Goal: Obtain resource: Download file/media

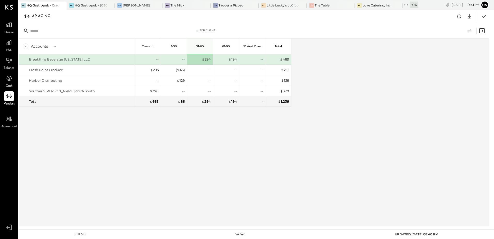
click at [463, 16] on icon at bounding box center [459, 16] width 7 height 7
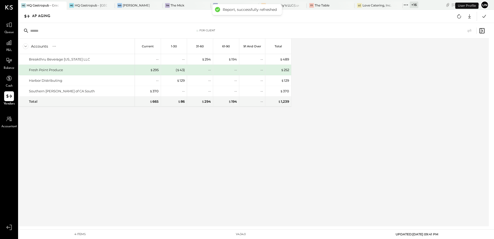
click at [215, 152] on div "Accounts S % GL Current 1-30 31-60 61-90 91 and Over Total Breakthru Beverage […" at bounding box center [155, 133] width 273 height 188
click at [341, 104] on div "Accounts S % GL Current 1-30 31-60 61-90 91 and Over Total Breakthru Beverage […" at bounding box center [254, 133] width 471 height 188
click at [365, 102] on div "Accounts S % GL Current 1-30 31-60 61-90 91 and Over Total Breakthru Beverage […" at bounding box center [254, 133] width 471 height 188
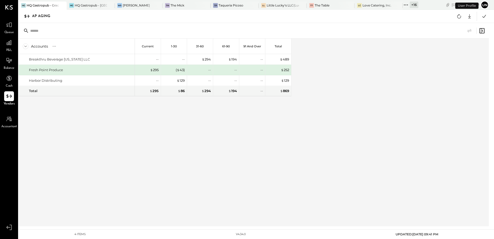
click at [127, 139] on div "Accounts S % GL Current 1-30 31-60 61-90 91 and Over Total Breakthru Beverage […" at bounding box center [155, 133] width 273 height 188
click at [339, 74] on div "Accounts S % GL Current 1-30 31-60 61-90 91 and Over Total Breakthru Beverage […" at bounding box center [254, 133] width 471 height 188
click at [470, 17] on icon at bounding box center [470, 16] width 3 height 4
click at [447, 26] on link "CSV" at bounding box center [453, 24] width 41 height 11
click at [333, 115] on div "Accounts S % GL Current 1-30 31-60 61-90 91 and Over Total Breakthru Beverage C…" at bounding box center [254, 133] width 471 height 188
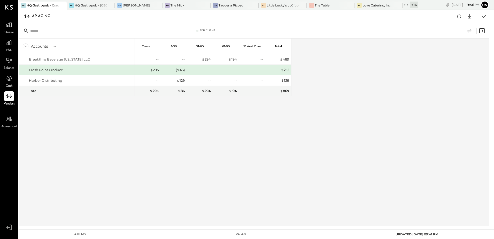
drag, startPoint x: 320, startPoint y: 121, endPoint x: 328, endPoint y: 121, distance: 8.3
click at [320, 121] on div "Accounts S % GL Current 1-30 31-60 61-90 91 and Over Total Breakthru Beverage C…" at bounding box center [254, 133] width 471 height 188
click at [387, 91] on div "Accounts S % GL Current 1-30 31-60 61-90 91 and Over Total Breakthru Beverage C…" at bounding box center [254, 133] width 471 height 188
click at [407, 4] on icon at bounding box center [406, 5] width 7 height 7
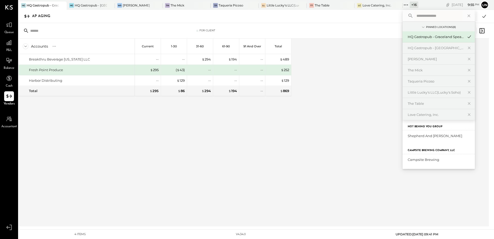
scroll to position [181, 0]
click at [453, 132] on div "HQ Gastropub - [GEOGRAPHIC_DATA]" at bounding box center [439, 129] width 72 height 11
click at [434, 132] on div "HQ Gastropub - [GEOGRAPHIC_DATA]" at bounding box center [439, 129] width 72 height 11
click at [432, 131] on div "HQ Gastropub - [GEOGRAPHIC_DATA]" at bounding box center [436, 129] width 56 height 5
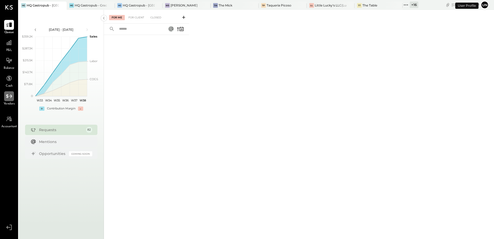
click at [6, 100] on icon at bounding box center [9, 96] width 7 height 7
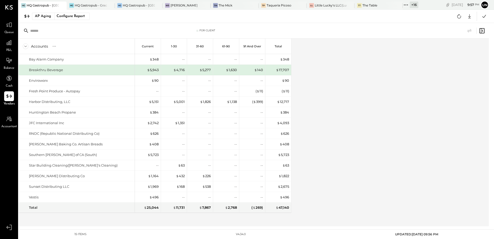
click at [458, 97] on div "Accounts S % GL Current 1-30 31-60 61-90 91 and Over Total Bay Alarm Company Br…" at bounding box center [254, 133] width 471 height 188
click at [460, 19] on icon at bounding box center [459, 16] width 7 height 7
click at [456, 19] on button at bounding box center [459, 16] width 9 height 9
click at [325, 111] on div "Accounts S % GL Current 1-30 31-60 61-90 91 and Over Total Bay Alarm Company Br…" at bounding box center [254, 133] width 471 height 188
click at [327, 115] on div "Accounts S % GL Current 1-30 31-60 61-90 91 and Over Total Bay Alarm Company Br…" at bounding box center [254, 133] width 471 height 188
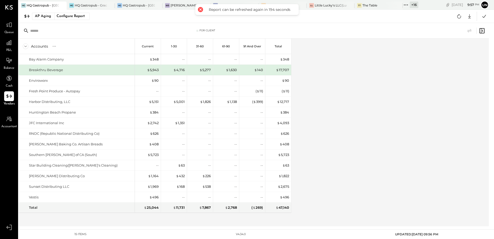
click at [327, 115] on div "Accounts S % GL Current 1-30 31-60 61-90 91 and Over Total Bay Alarm Company Br…" at bounding box center [254, 133] width 471 height 188
click at [381, 110] on div "Accounts S % GL Current 1-30 31-60 61-90 91 and Over Total Bay Alarm Company Br…" at bounding box center [254, 133] width 471 height 188
click at [461, 17] on icon at bounding box center [460, 16] width 4 height 4
click at [463, 16] on icon at bounding box center [459, 16] width 7 height 7
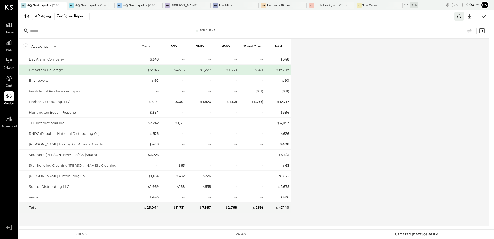
click at [460, 18] on icon at bounding box center [459, 16] width 7 height 7
drag, startPoint x: 397, startPoint y: 93, endPoint x: 396, endPoint y: 89, distance: 4.4
click at [396, 94] on div "Accounts S % GL Current 1-30 31-60 61-90 91 and Over Total Bay Alarm Company Br…" at bounding box center [254, 133] width 471 height 188
click at [456, 18] on button at bounding box center [459, 16] width 9 height 9
click at [417, 129] on div "Accounts S % GL Current 1-30 31-60 61-90 91 and Over Total Bay Alarm Company Br…" at bounding box center [254, 133] width 471 height 188
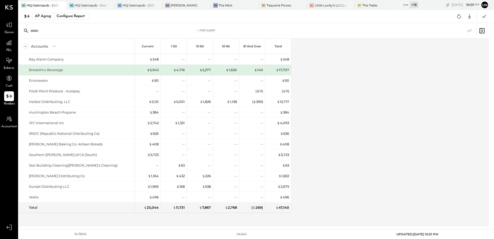
click at [347, 105] on div "Accounts S % GL Current 1-30 31-60 61-90 91 and Over Total Bay Alarm Company Br…" at bounding box center [254, 133] width 471 height 188
click at [407, 92] on div "Accounts S % GL Current 1-30 31-60 61-90 91 and Over Total Bay Alarm Company Br…" at bounding box center [254, 133] width 471 height 188
click at [377, 89] on div "Accounts S % GL Current 1-30 31-60 61-90 91 and Over Total Bay Alarm Company Br…" at bounding box center [254, 133] width 471 height 188
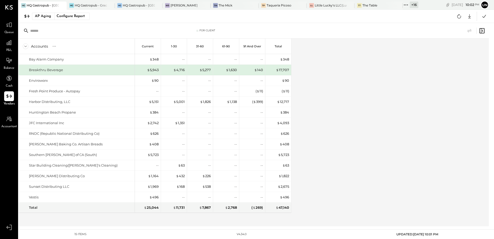
click at [377, 89] on div "Accounts S % GL Current 1-30 31-60 61-90 91 and Over Total Bay Alarm Company Br…" at bounding box center [254, 133] width 471 height 188
click at [471, 18] on icon at bounding box center [469, 16] width 7 height 7
click at [449, 25] on link "CSV" at bounding box center [453, 24] width 41 height 11
click at [338, 159] on div "Accounts S % GL Current 1-30 31-60 61-90 91 and Over Total Bay Alarm Company Br…" at bounding box center [254, 133] width 471 height 188
click at [458, 16] on icon at bounding box center [460, 16] width 4 height 4
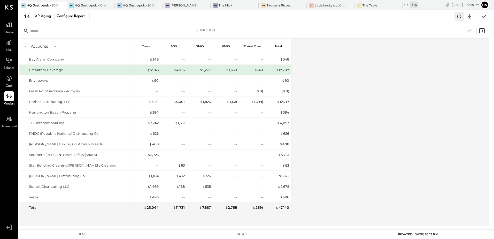
click at [455, 16] on button at bounding box center [459, 16] width 9 height 9
click at [434, 110] on div "Accounts S % GL Current 1-30 31-60 61-90 91 and Over Total Bay Alarm Company Br…" at bounding box center [254, 133] width 471 height 188
click at [471, 17] on icon at bounding box center [469, 16] width 7 height 7
click at [447, 25] on link "CSV" at bounding box center [453, 24] width 41 height 11
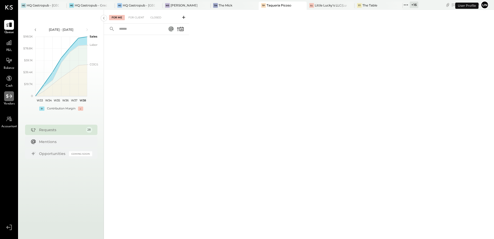
click at [6, 99] on icon at bounding box center [9, 96] width 7 height 7
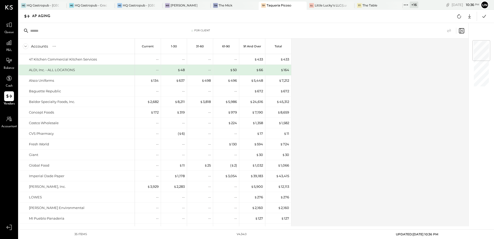
click at [406, 5] on icon at bounding box center [406, 5] width 7 height 7
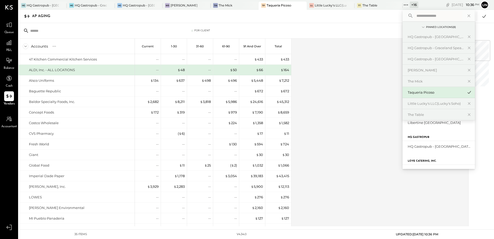
scroll to position [206, 0]
click at [359, 130] on div "Accounts S % GL Current 1-30 31-60 61-90 91 and Over Total 4T Kitchen Commercia…" at bounding box center [244, 133] width 451 height 188
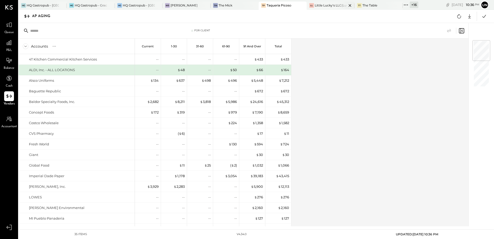
click at [331, 3] on div "Little Lucky's LLC(Lucky's Soho)" at bounding box center [331, 5] width 32 height 4
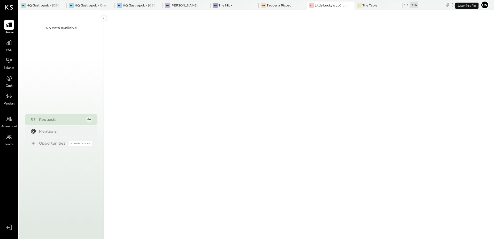
click at [4, 101] on div "Vendors" at bounding box center [9, 98] width 11 height 15
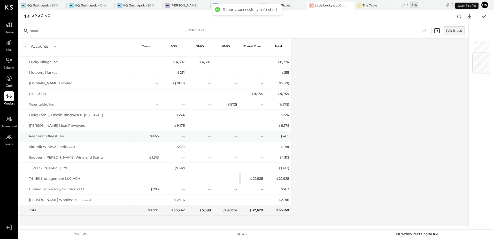
scroll to position [106, 0]
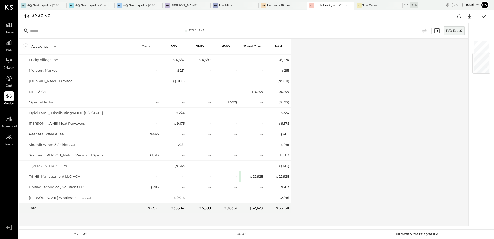
click at [363, 108] on div "Accounts S % GL Current 1-30 31-60 61-90 91 and Over Total Baldor Specialty Foo…" at bounding box center [244, 133] width 451 height 188
click at [472, 14] on icon at bounding box center [469, 16] width 7 height 7
click at [447, 26] on link "CSV" at bounding box center [453, 24] width 41 height 11
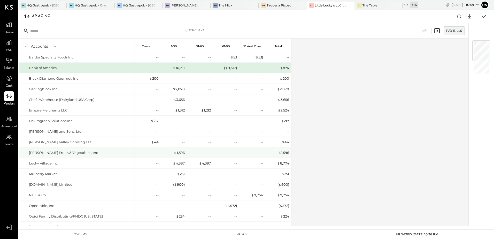
scroll to position [0, 0]
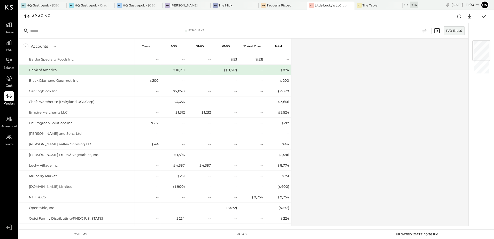
click at [405, 4] on icon at bounding box center [406, 5] width 7 height 7
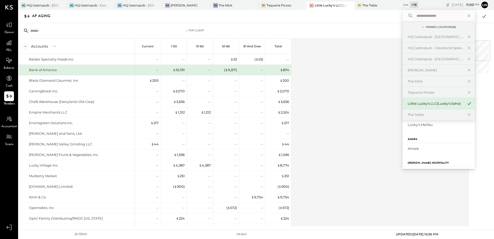
scroll to position [103, 0]
click at [421, 123] on div "Lucky's Malibu" at bounding box center [436, 124] width 56 height 5
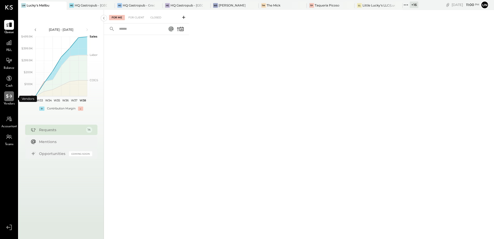
click at [10, 101] on div at bounding box center [9, 96] width 10 height 10
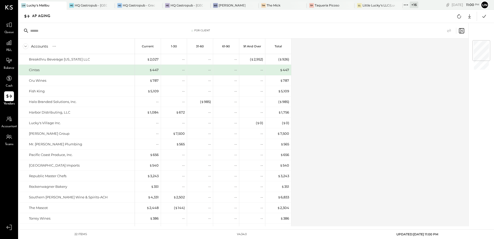
click at [378, 101] on div "Accounts S % GL Current 1-30 31-60 61-90 91 and Over Total Breakthru Beverage C…" at bounding box center [244, 133] width 451 height 188
click at [342, 111] on div "Accounts S % GL Current 1-30 31-60 61-90 91 and Over Total Breakthru Beverage C…" at bounding box center [244, 133] width 451 height 188
click at [458, 18] on icon at bounding box center [459, 16] width 7 height 7
click at [400, 96] on div "Accounts S % GL Current 1-30 31-60 61-90 91 and Over Total Breakthru Beverage C…" at bounding box center [244, 133] width 451 height 188
click at [334, 96] on div "Accounts S % GL Current 1-30 31-60 61-90 91 and Over Total Breakthru Beverage C…" at bounding box center [244, 133] width 451 height 188
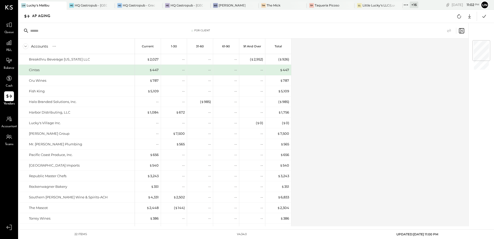
click at [368, 119] on div "Accounts S % GL Current 1-30 31-60 61-90 91 and Over Total Breakthru Beverage C…" at bounding box center [244, 133] width 451 height 188
click at [459, 17] on icon at bounding box center [459, 16] width 7 height 7
click at [394, 62] on div "Accounts S % GL Current 1-30 31-60 61-90 91 and Over Total Breakthru Beverage C…" at bounding box center [244, 133] width 451 height 188
click at [394, 63] on div "Accounts S % GL Current 1-30 31-60 61-90 91 and Over Total Breakthru Beverage C…" at bounding box center [244, 133] width 451 height 188
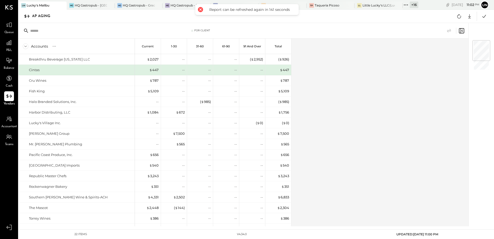
scroll to position [74, 0]
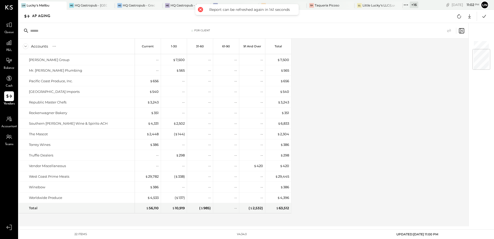
drag, startPoint x: 398, startPoint y: 119, endPoint x: 389, endPoint y: 129, distance: 13.0
click at [398, 119] on div "Accounts S % GL Current 1-30 31-60 61-90 91 and Over Total Breakthru Beverage C…" at bounding box center [244, 133] width 451 height 188
click at [467, 20] on div at bounding box center [469, 16] width 9 height 9
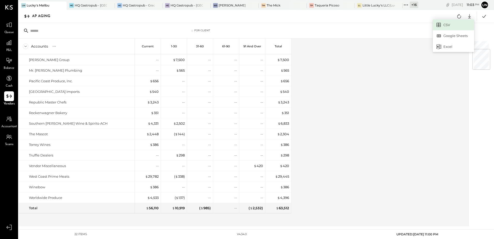
click at [449, 25] on link "CSV" at bounding box center [453, 24] width 41 height 11
click at [459, 18] on icon at bounding box center [459, 16] width 7 height 7
click at [392, 156] on div "Accounts S % GL Current 1-30 31-60 61-90 91 and Over Total Breakthru Beverage C…" at bounding box center [244, 133] width 451 height 188
click at [469, 15] on icon at bounding box center [469, 16] width 7 height 7
click at [447, 25] on link "CSV" at bounding box center [453, 24] width 41 height 11
